Goal: Transaction & Acquisition: Purchase product/service

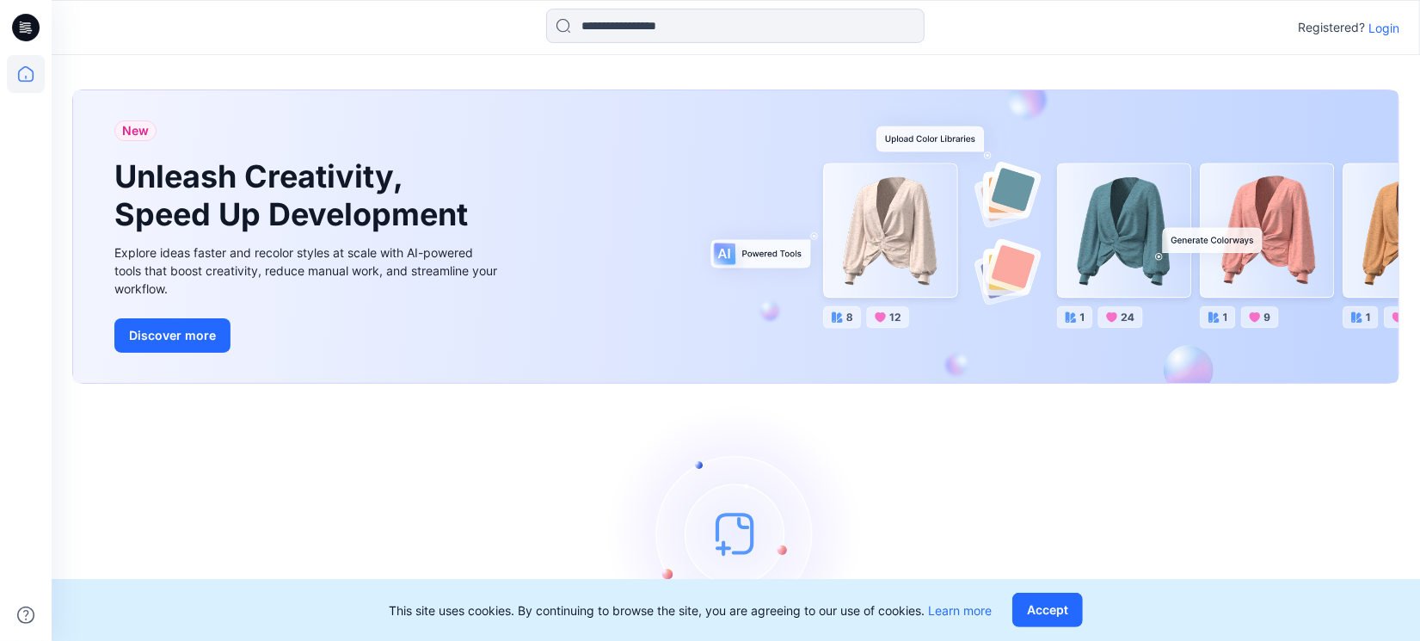
click at [1383, 30] on p "Login" at bounding box center [1384, 28] width 31 height 18
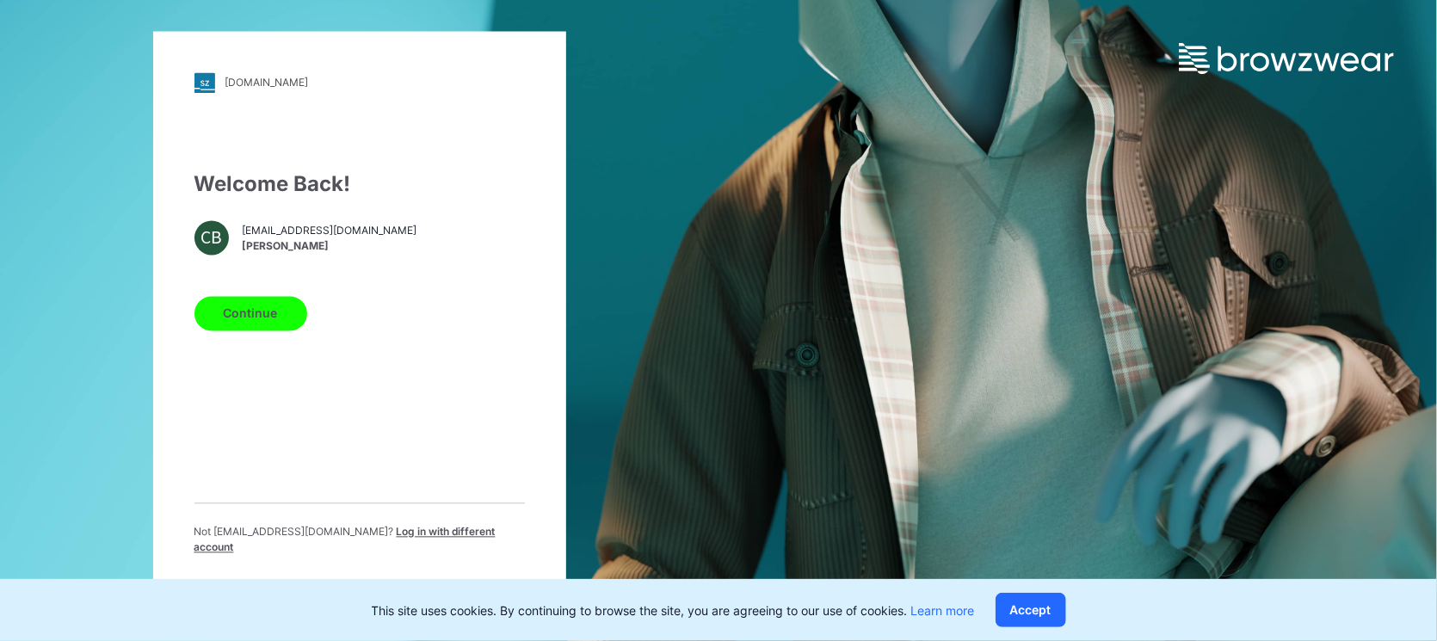
click at [239, 314] on button "Continue" at bounding box center [250, 313] width 113 height 34
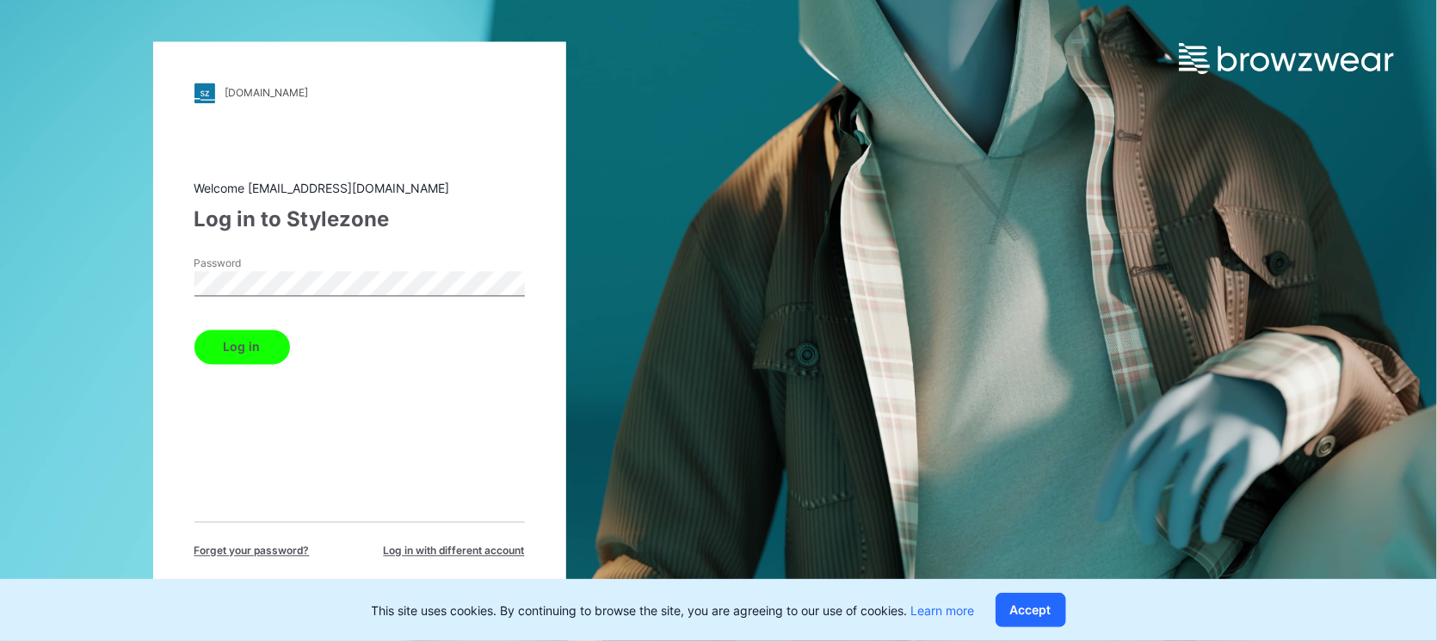
click at [225, 345] on button "Log in" at bounding box center [241, 346] width 95 height 34
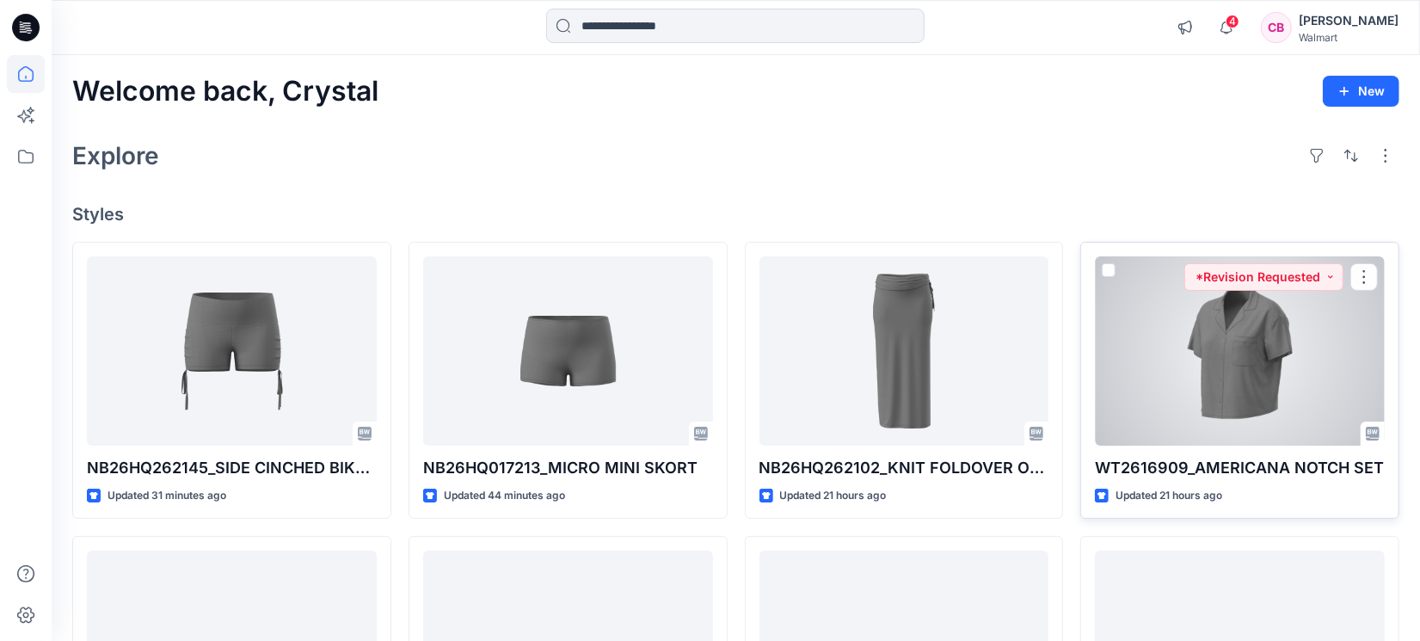
click at [1321, 358] on div at bounding box center [1240, 350] width 290 height 189
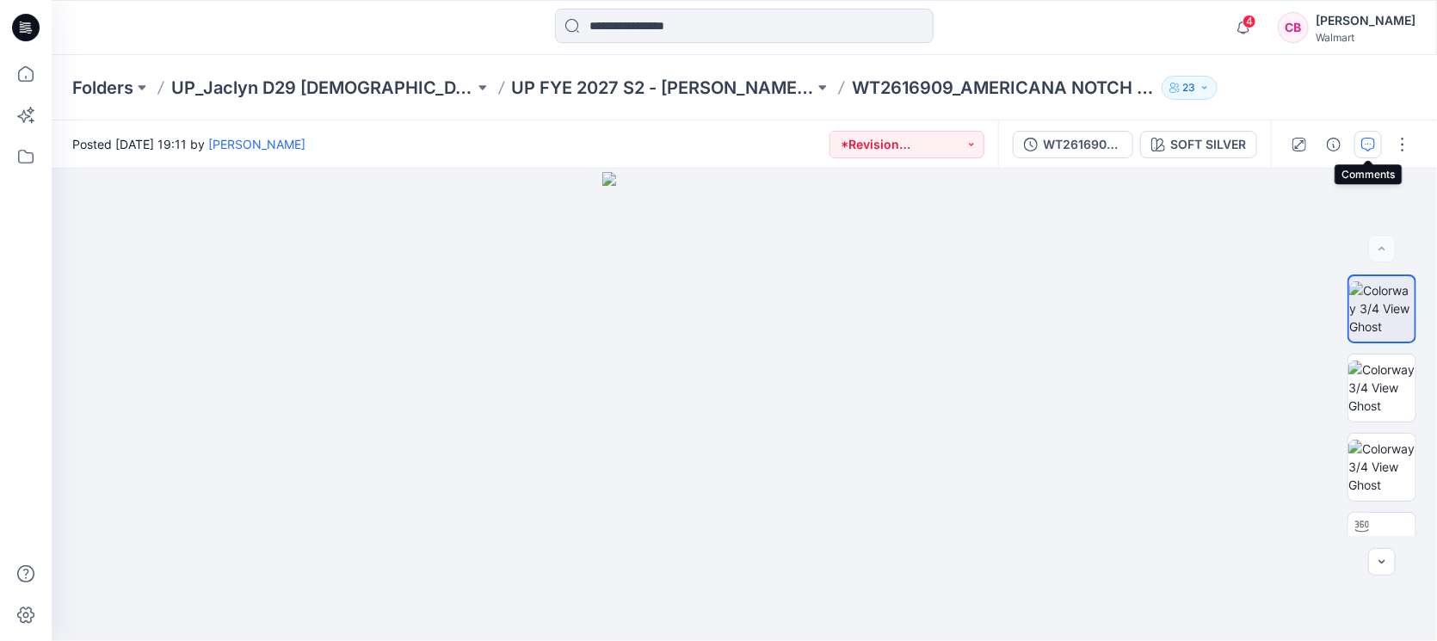
click at [1363, 131] on button "button" at bounding box center [1368, 145] width 28 height 28
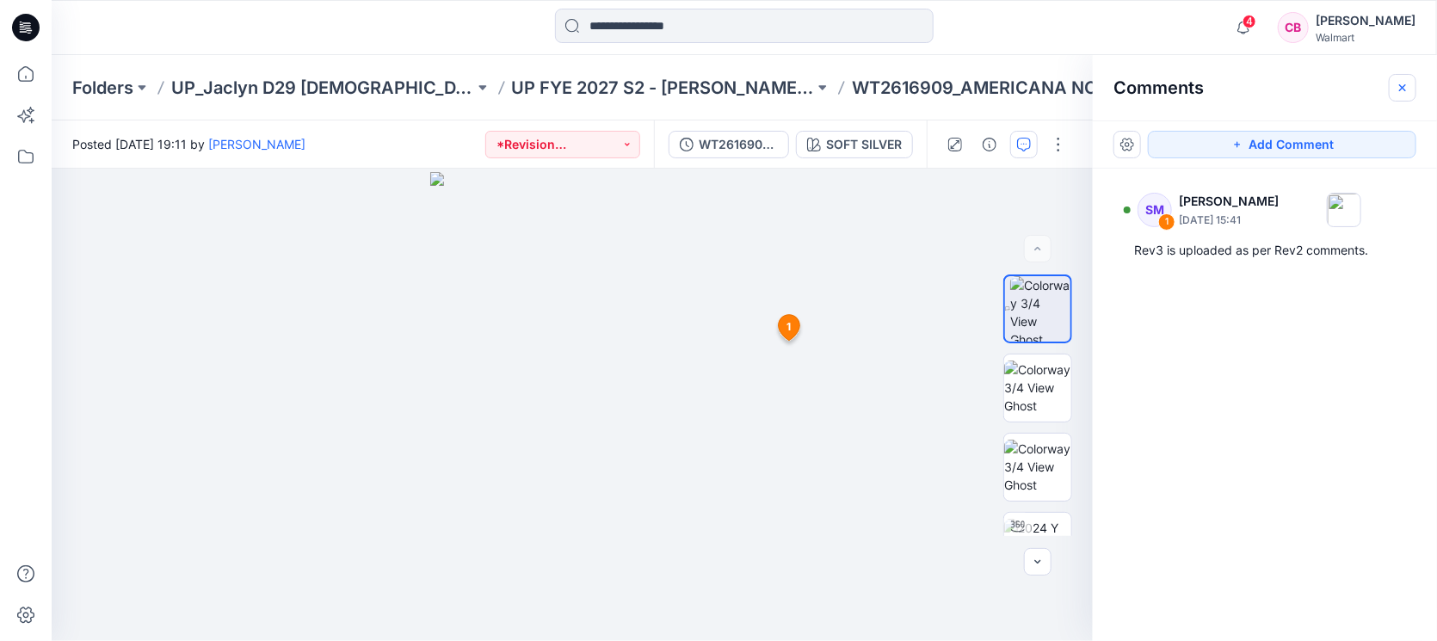
click at [1399, 97] on button "button" at bounding box center [1402, 88] width 28 height 28
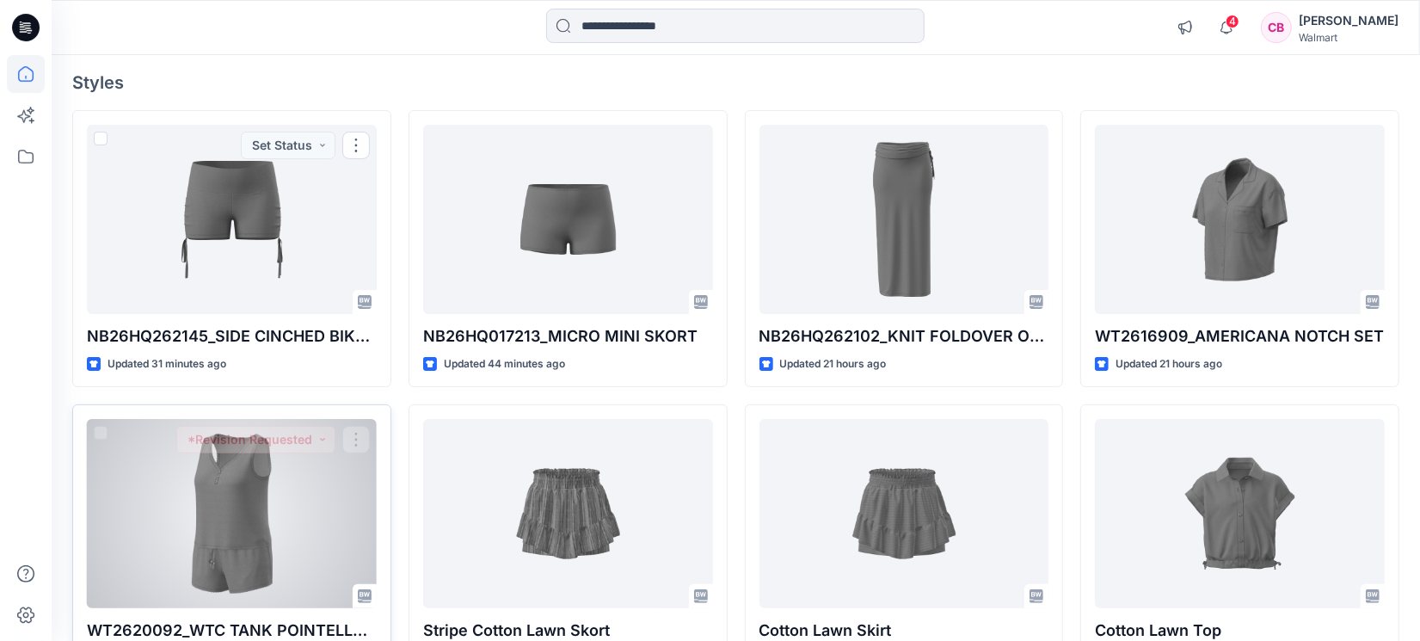
scroll to position [215, 0]
